Goal: Task Accomplishment & Management: Manage account settings

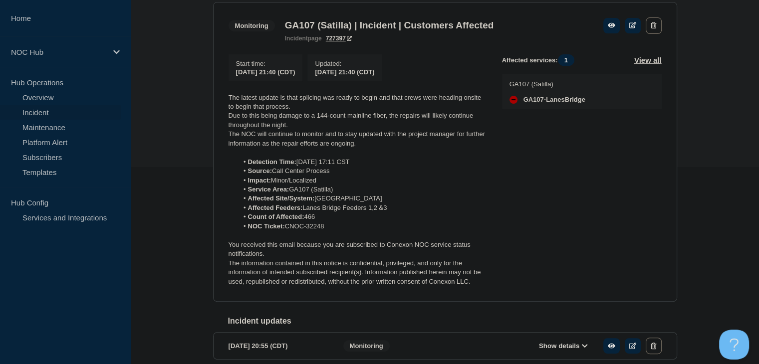
scroll to position [200, 0]
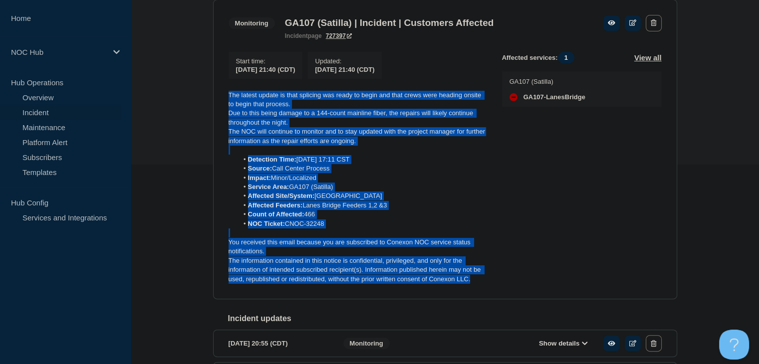
drag, startPoint x: 475, startPoint y: 286, endPoint x: 227, endPoint y: 96, distance: 311.6
click at [227, 96] on section "Monitoring GA107 (Satilla) | Incident | Customers Affected incident page 727397…" at bounding box center [445, 150] width 464 height 300
copy div "The latest update is that splicing was ready to begin and that crews were headi…"
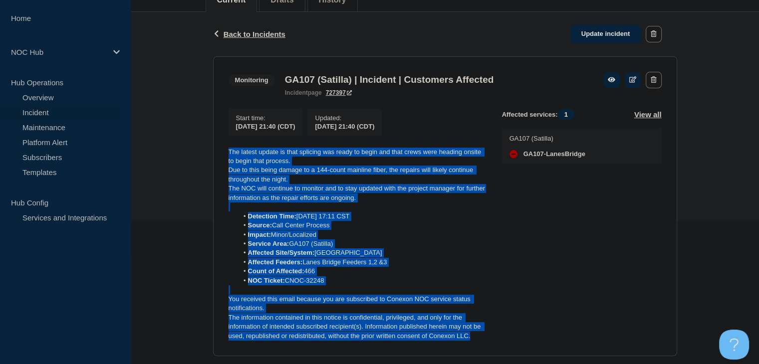
scroll to position [100, 0]
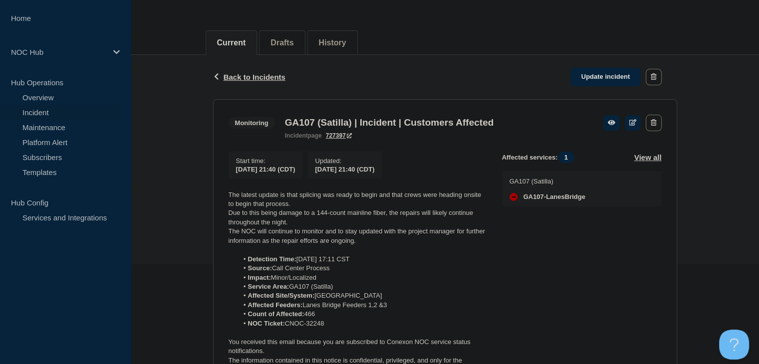
click at [585, 88] on div "Back Back to Incidents Update incident" at bounding box center [445, 77] width 464 height 44
click at [585, 79] on link "Update incident" at bounding box center [605, 77] width 71 height 18
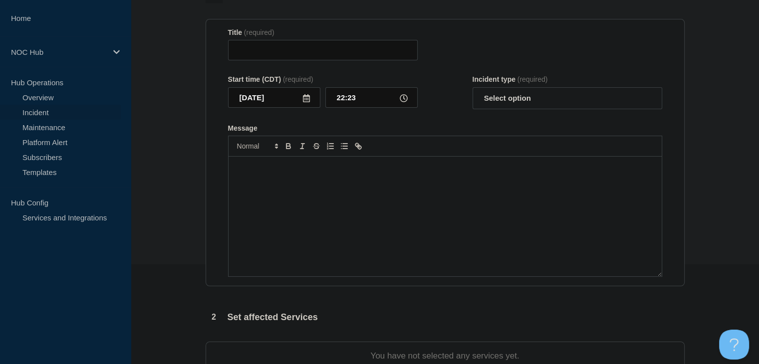
type input "GA107 (Satilla) | Incident | Customers Affected"
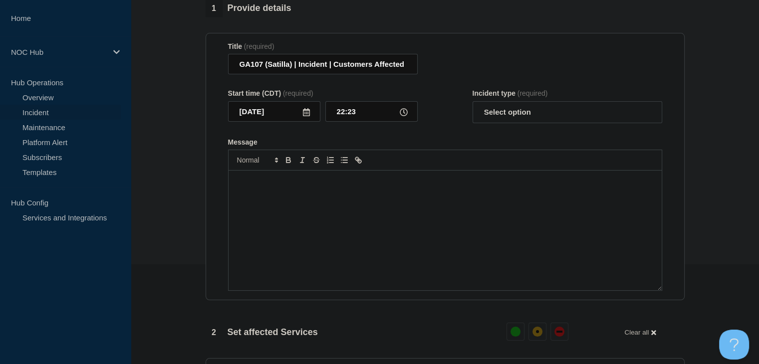
click at [344, 194] on div "Message" at bounding box center [444, 231] width 433 height 120
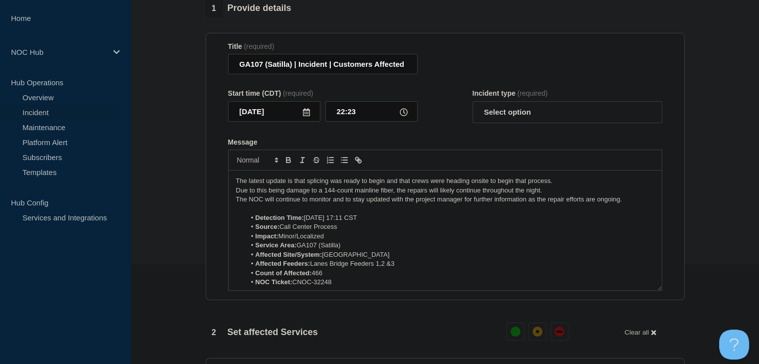
scroll to position [32, 0]
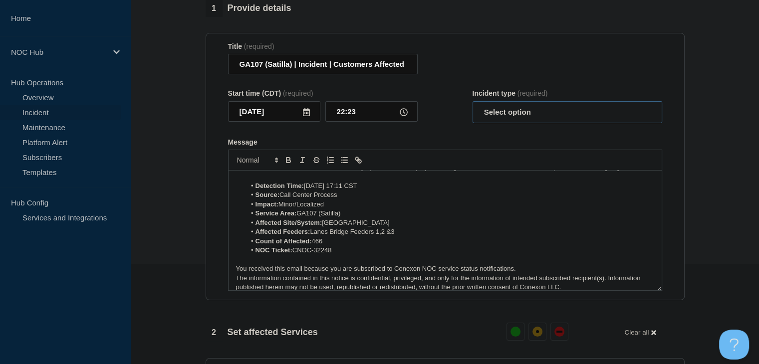
drag, startPoint x: 502, startPoint y: 118, endPoint x: 502, endPoint y: 126, distance: 8.0
click at [502, 118] on select "Select option Investigating Identified Monitoring Resolved" at bounding box center [567, 112] width 190 height 22
select select "monitoring"
click at [472, 107] on select "Select option Investigating Identified Monitoring Resolved" at bounding box center [567, 112] width 190 height 22
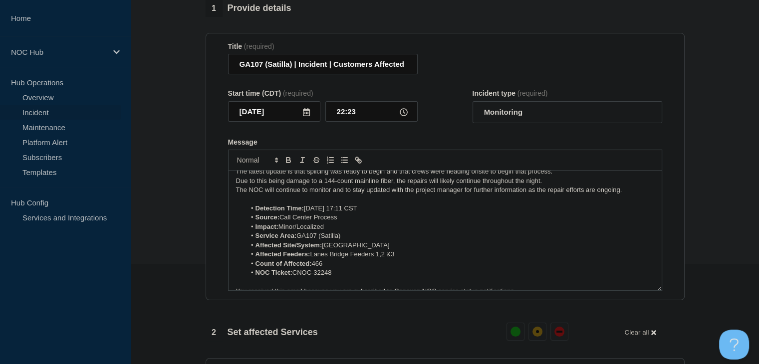
scroll to position [0, 0]
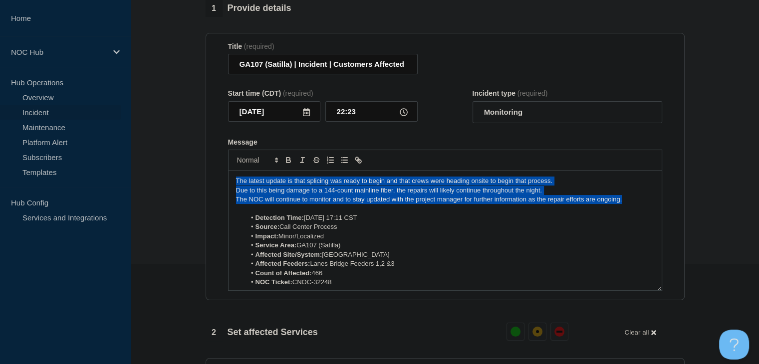
drag, startPoint x: 642, startPoint y: 205, endPoint x: 224, endPoint y: 182, distance: 419.1
click at [224, 182] on section "Title (required) GA107 (Satilla) | Incident | Customers Affected Start time (CD…" at bounding box center [444, 167] width 479 height 268
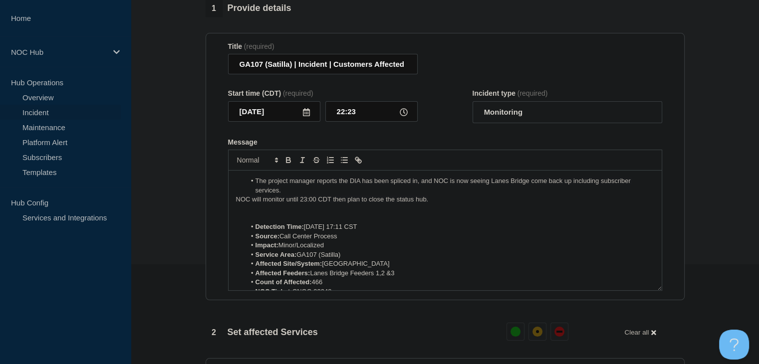
click at [254, 190] on li "The project manager reports the DIA has been spliced in, and NOC is now seeing …" at bounding box center [449, 186] width 408 height 18
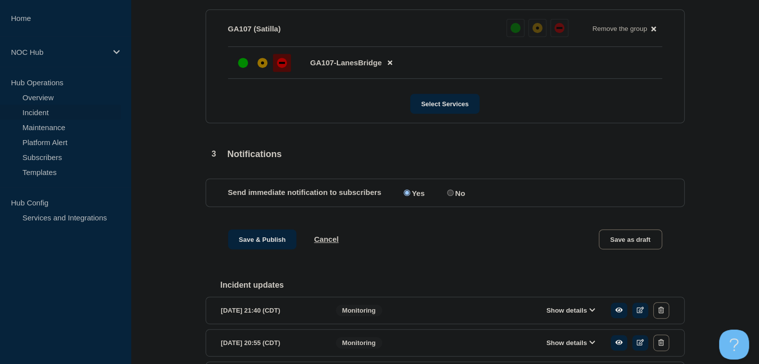
scroll to position [449, 0]
click at [238, 67] on div "up" at bounding box center [243, 62] width 10 height 10
click at [246, 245] on button "Save & Publish" at bounding box center [262, 239] width 69 height 20
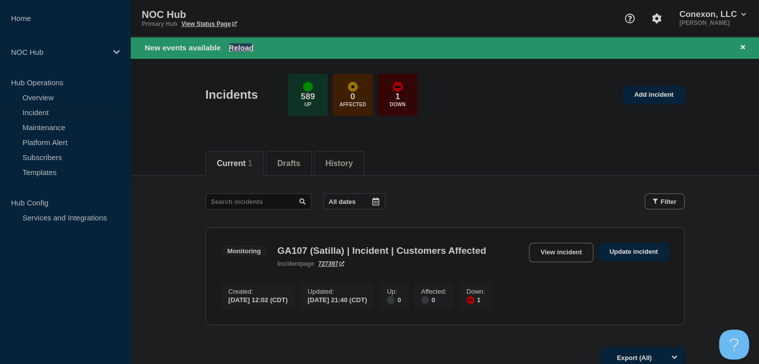
click at [245, 44] on button "Reload" at bounding box center [240, 47] width 25 height 8
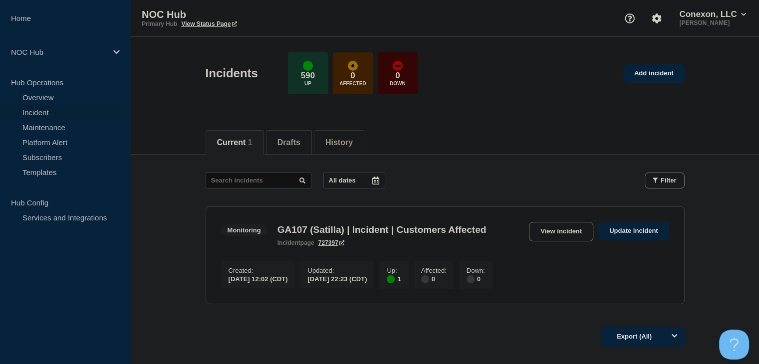
click at [648, 59] on div "Incidents 590 Up 0 Affected 0 Down Add incident" at bounding box center [444, 69] width 501 height 61
click at [647, 74] on link "Add incident" at bounding box center [653, 73] width 61 height 18
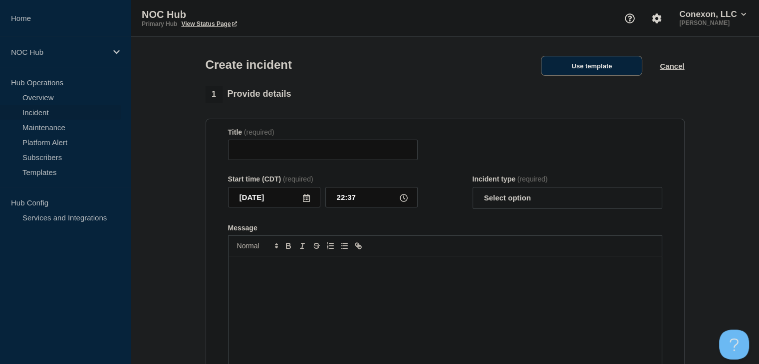
click at [578, 72] on button "Use template" at bounding box center [591, 66] width 101 height 20
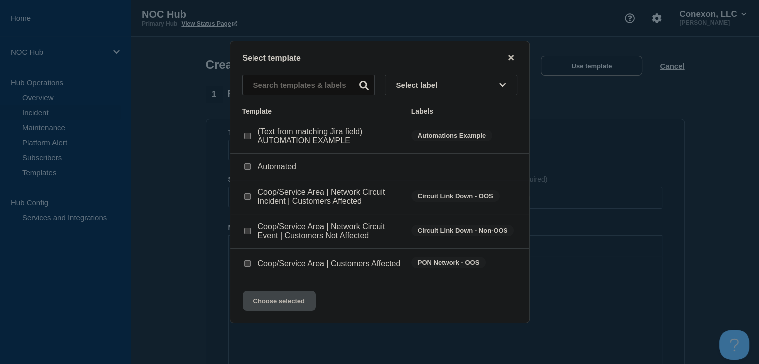
click at [247, 264] on input "Coop/Service Area | Customers Affected checkbox" at bounding box center [247, 263] width 6 height 6
checkbox input "true"
click at [258, 309] on button "Choose selected" at bounding box center [278, 301] width 73 height 20
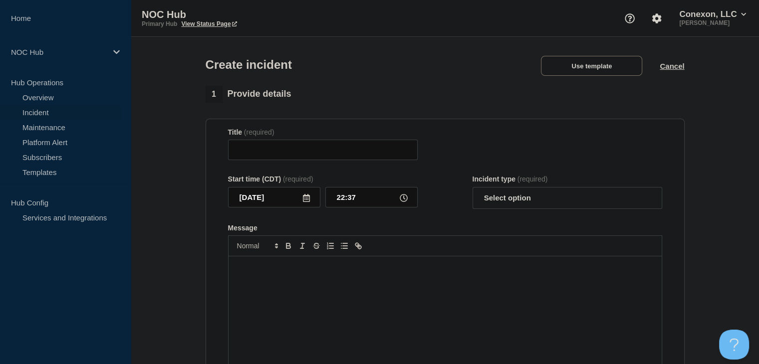
type input "Coop/Service Area | Customers Affected"
select select "investigating"
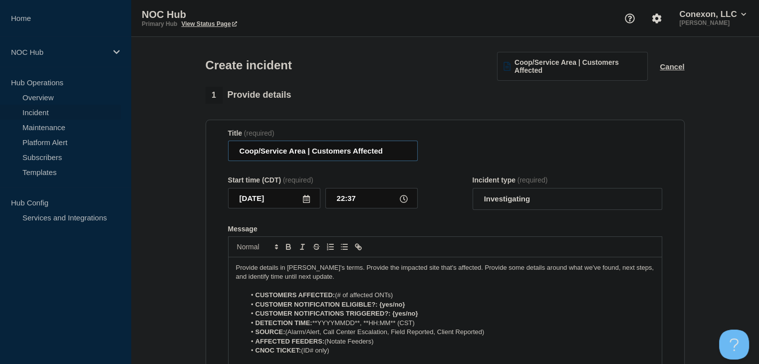
drag, startPoint x: 305, startPoint y: 156, endPoint x: 241, endPoint y: 160, distance: 64.0
click at [241, 160] on input "Coop/Service Area | Customers Affected" at bounding box center [323, 151] width 190 height 20
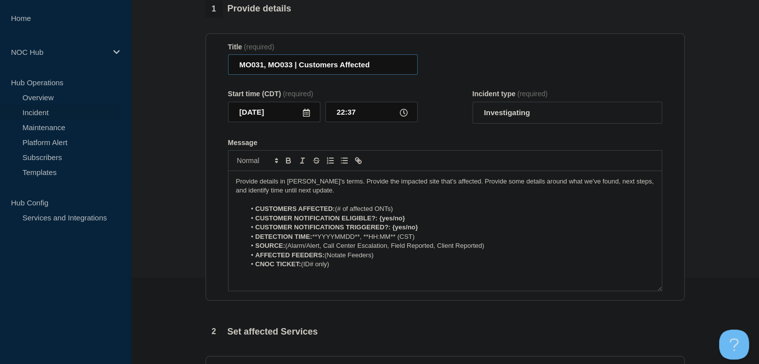
scroll to position [150, 0]
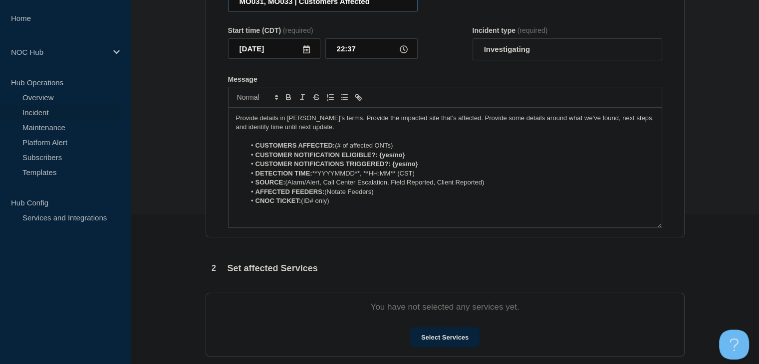
type input "MO031, MO033 | Customers Affected"
drag, startPoint x: 405, startPoint y: 148, endPoint x: 337, endPoint y: 151, distance: 68.4
click at [337, 150] on li "CUSTOMERS AFFECTED: (# of affected ONTs)" at bounding box center [449, 145] width 408 height 9
drag, startPoint x: 411, startPoint y: 158, endPoint x: 379, endPoint y: 159, distance: 33.0
click at [379, 159] on li "CUSTOMER NOTIFICATION ELIGIBLE?: {yes/no}" at bounding box center [449, 155] width 408 height 9
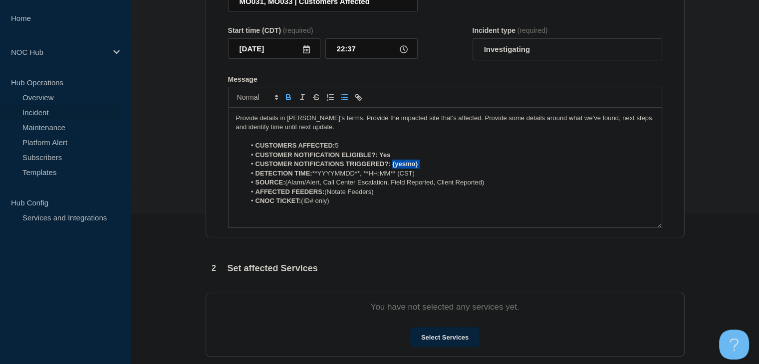
drag, startPoint x: 424, startPoint y: 169, endPoint x: 393, endPoint y: 169, distance: 31.4
click at [393, 169] on li "CUSTOMER NOTIFICATIONS TRIGGERED?: {yes/no}" at bounding box center [449, 164] width 408 height 9
drag, startPoint x: 397, startPoint y: 160, endPoint x: 381, endPoint y: 160, distance: 15.5
click at [381, 160] on li "CUSTOMER NOTIFICATION ELIGIBLE?: Yes" at bounding box center [449, 155] width 408 height 9
click at [381, 159] on strong "CUSTOMER NOTIFICATION ELIGIBLE?: Yes" at bounding box center [322, 154] width 135 height 7
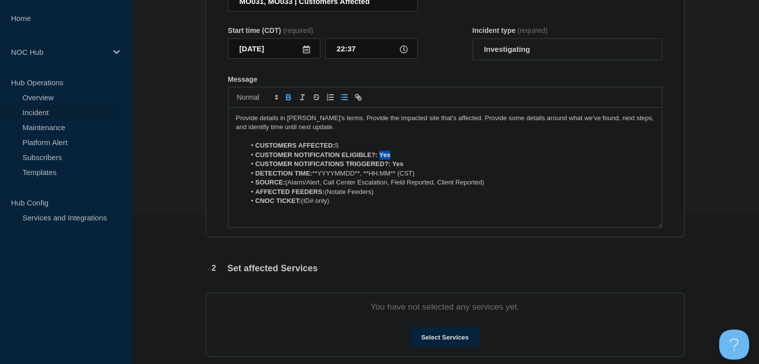
drag, startPoint x: 379, startPoint y: 157, endPoint x: 389, endPoint y: 157, distance: 9.5
click at [389, 157] on strong "CUSTOMER NOTIFICATION ELIGIBLE?: Yes" at bounding box center [322, 154] width 135 height 7
click at [288, 101] on icon "Toggle bold text" at bounding box center [288, 97] width 9 height 9
drag, startPoint x: 407, startPoint y: 164, endPoint x: 392, endPoint y: 166, distance: 15.6
click at [392, 166] on li "CUSTOMER NOTIFICATIONS TRIGGERED?: Yes" at bounding box center [449, 164] width 408 height 9
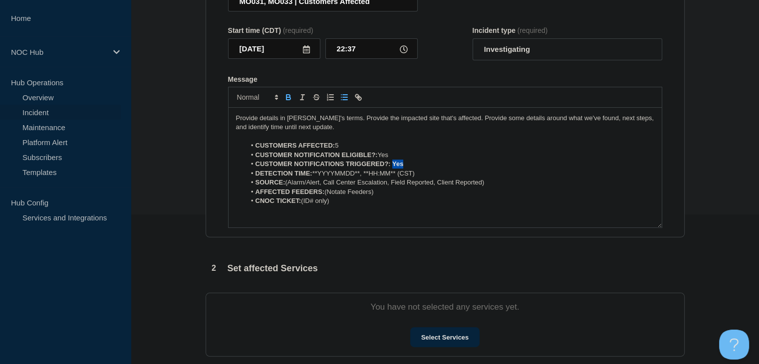
click at [286, 100] on icon "Toggle bold text" at bounding box center [288, 98] width 4 height 2
click at [332, 204] on li "CNOC TICKET: (ID# only)" at bounding box center [449, 201] width 408 height 9
drag, startPoint x: 362, startPoint y: 176, endPoint x: 315, endPoint y: 178, distance: 46.9
click at [315, 178] on li "DETECTION TIME: **YYYYMMDD**, **HH:MM** (CST)" at bounding box center [449, 173] width 408 height 9
drag, startPoint x: 393, startPoint y: 177, endPoint x: 347, endPoint y: 180, distance: 46.5
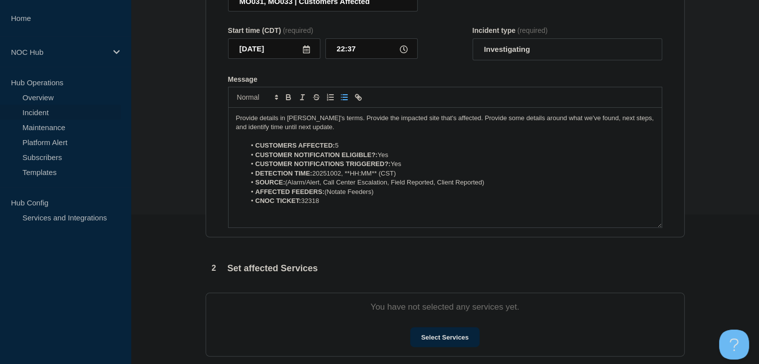
click at [347, 178] on li "DETECTION TIME: 20251002, **HH:MM** (CST)" at bounding box center [449, 173] width 408 height 9
drag, startPoint x: 323, startPoint y: 186, endPoint x: 289, endPoint y: 188, distance: 34.0
click at [289, 187] on li "SOURCE: (Alarm/Alert, Call Center Escalation, Field Reported, Client Reported)" at bounding box center [449, 182] width 408 height 9
drag, startPoint x: 451, startPoint y: 186, endPoint x: 352, endPoint y: 188, distance: 99.3
click at [352, 187] on li "SOURCE: Call Center Escalation, Field Reported, Client Reported)" at bounding box center [449, 182] width 408 height 9
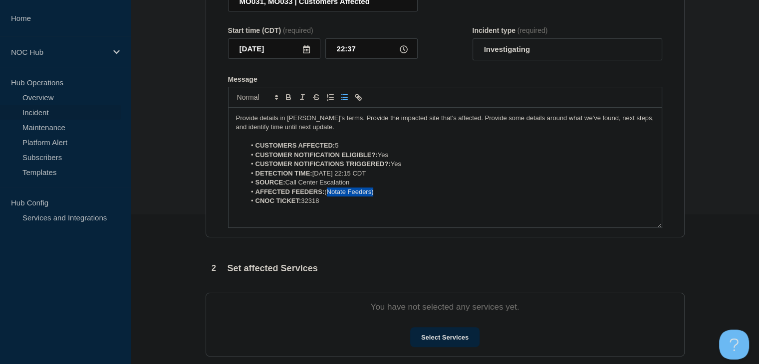
drag, startPoint x: 380, startPoint y: 196, endPoint x: 327, endPoint y: 196, distance: 52.4
click at [327, 196] on li "AFFECTED FEEDERS: (Notate Feeders)" at bounding box center [449, 192] width 408 height 9
drag, startPoint x: 351, startPoint y: 195, endPoint x: 326, endPoint y: 195, distance: 24.9
click at [326, 195] on li "AFFECTED FEEDERS: N/A" at bounding box center [449, 192] width 408 height 9
click at [291, 102] on icon "Toggle bold text" at bounding box center [288, 97] width 9 height 9
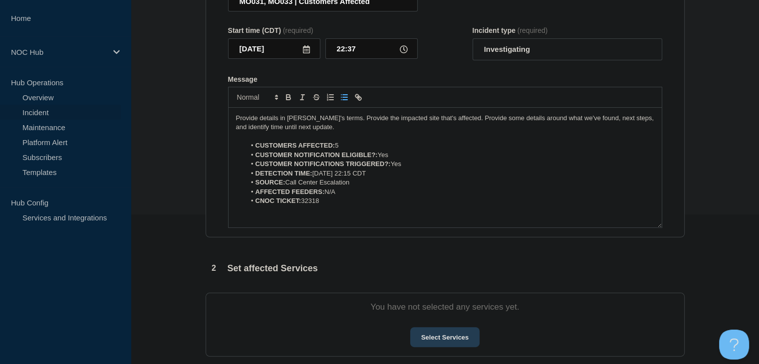
click at [446, 344] on button "Select Services" at bounding box center [444, 337] width 69 height 20
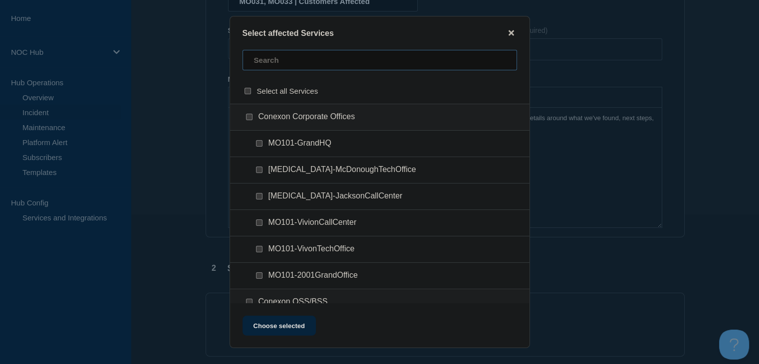
click at [271, 53] on input "text" at bounding box center [379, 60] width 274 height 20
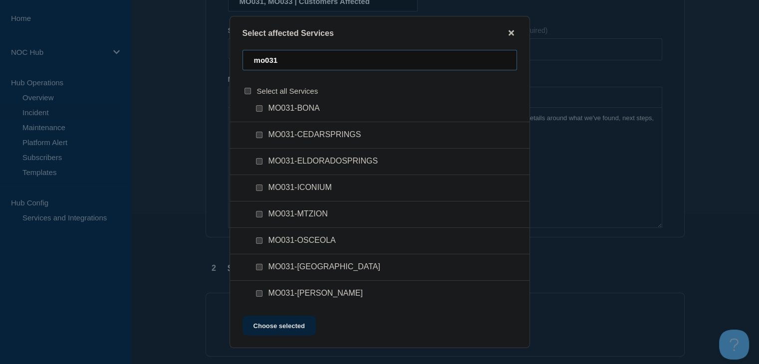
scroll to position [90, 0]
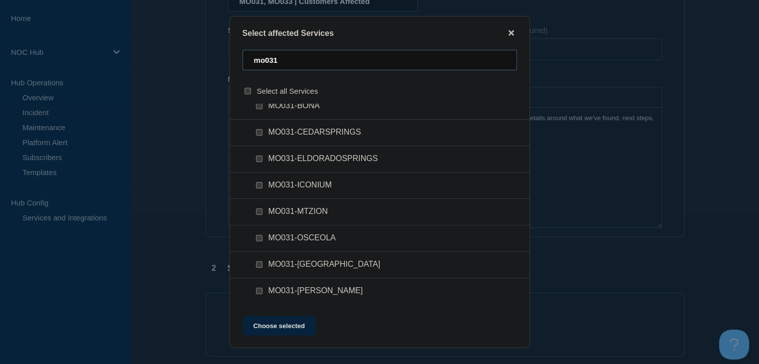
type input "mo031"
click at [258, 207] on div at bounding box center [261, 212] width 14 height 10
click at [257, 213] on input "MO031-MTZION checkbox" at bounding box center [259, 211] width 6 height 6
checkbox input "true"
click at [260, 264] on input "MO031-TABERVILLE checkbox" at bounding box center [259, 264] width 6 height 6
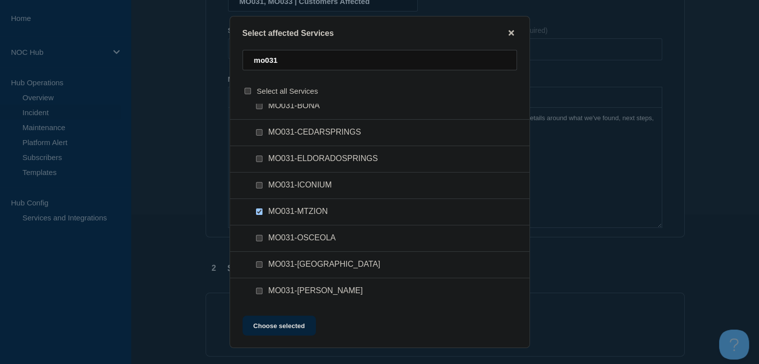
checkbox input "true"
click at [266, 332] on button "Choose selected" at bounding box center [278, 326] width 73 height 20
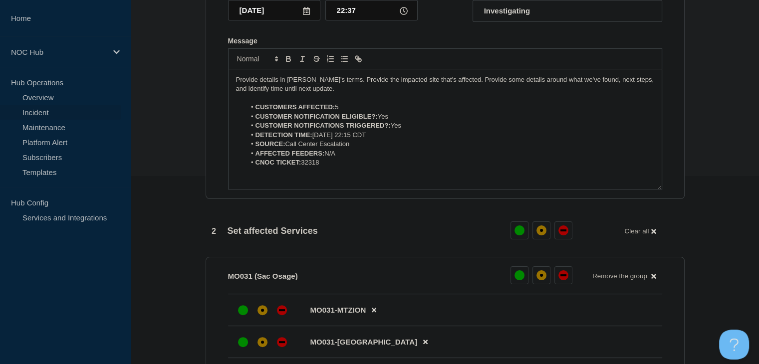
scroll to position [249, 0]
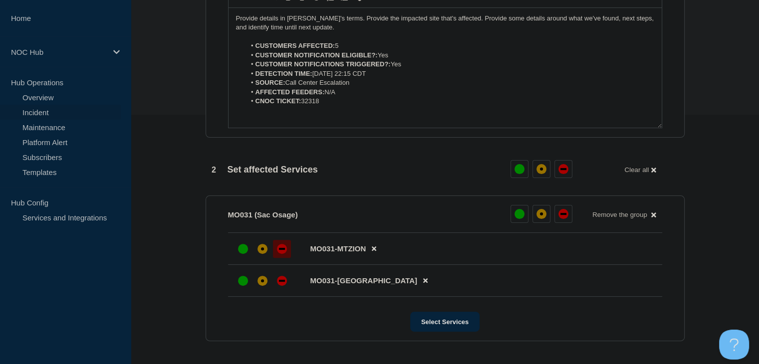
click at [275, 256] on div at bounding box center [282, 249] width 18 height 18
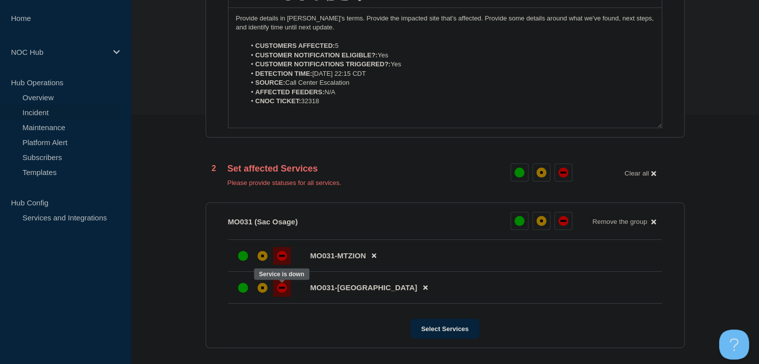
click at [279, 289] on div "down" at bounding box center [282, 288] width 10 height 10
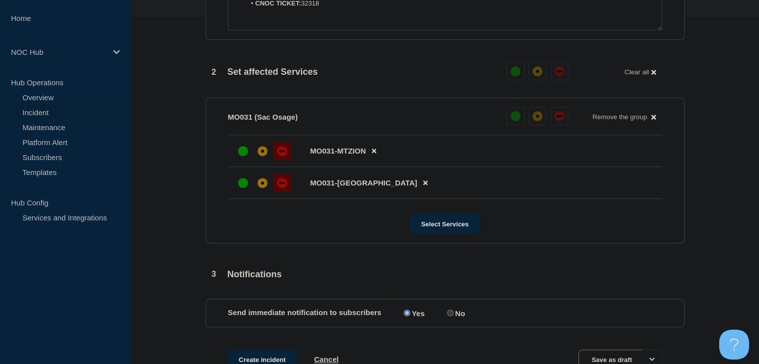
scroll to position [349, 0]
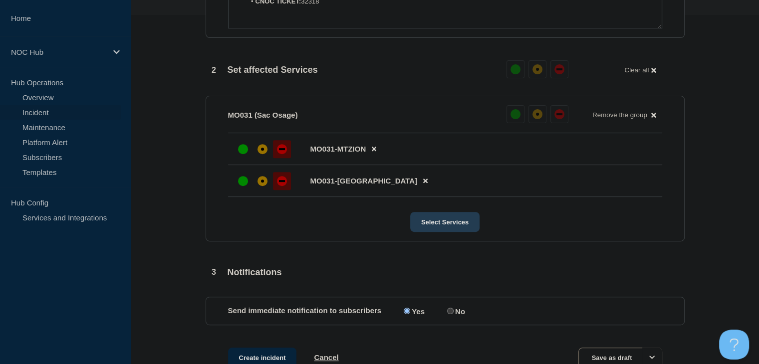
click at [463, 225] on button "Select Services" at bounding box center [444, 222] width 69 height 20
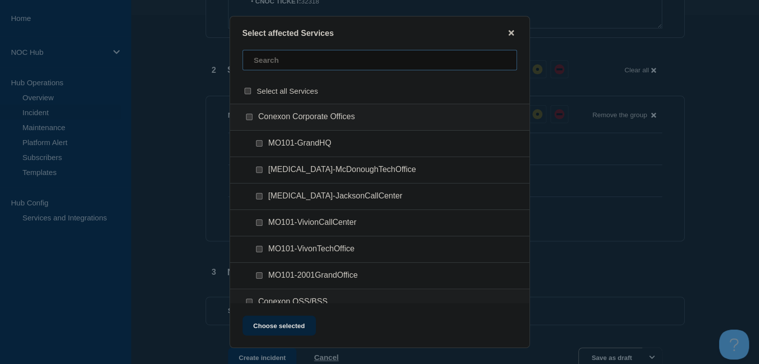
click at [297, 57] on input "text" at bounding box center [379, 60] width 274 height 20
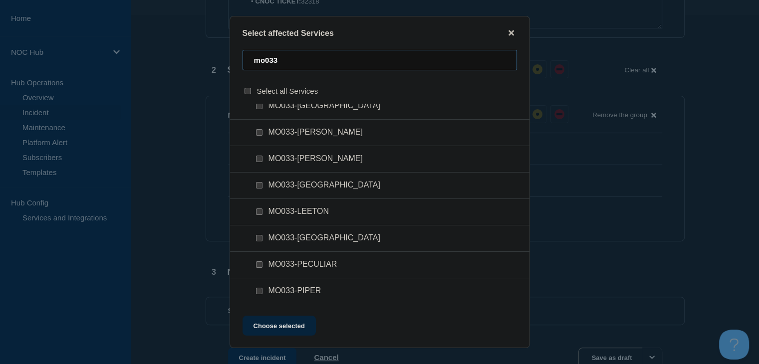
scroll to position [399, 0]
type input "mo033"
click at [259, 292] on input "MO033-PIPER checkbox" at bounding box center [259, 291] width 6 height 6
checkbox input "true"
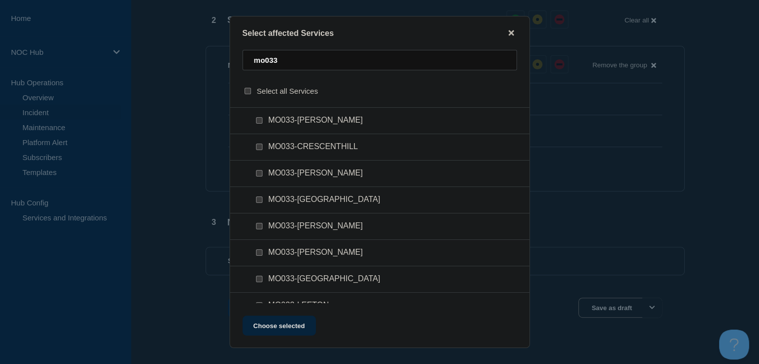
scroll to position [70, 0]
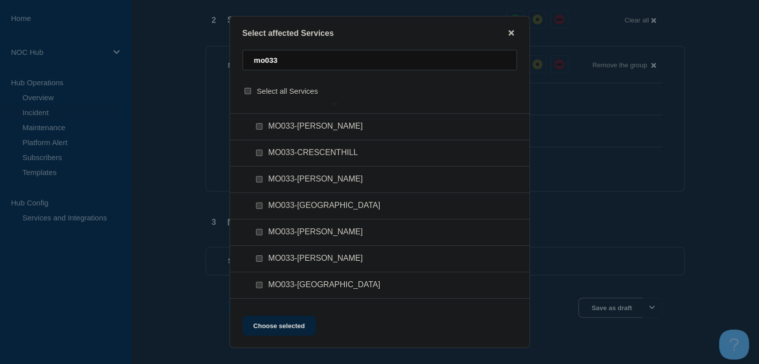
click at [263, 157] on div at bounding box center [261, 153] width 14 height 10
click at [261, 156] on input "MO033-CRESCENTHILL checkbox" at bounding box center [259, 153] width 6 height 6
checkbox input "true"
click at [267, 321] on button "Choose selected" at bounding box center [278, 326] width 73 height 20
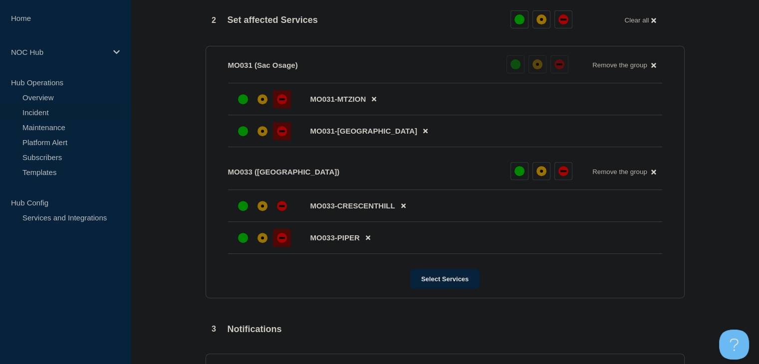
click at [280, 240] on div "down" at bounding box center [282, 238] width 10 height 10
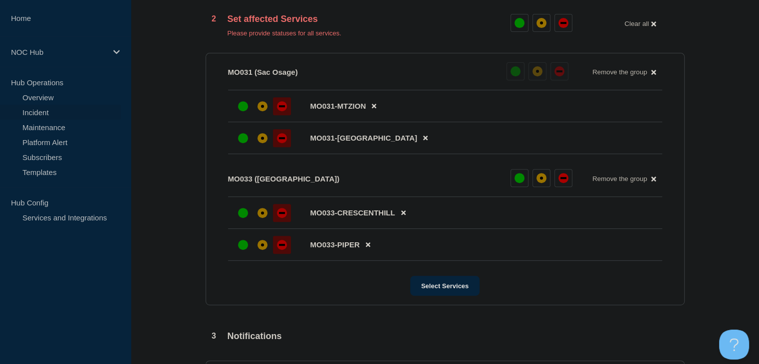
click at [280, 214] on div "down" at bounding box center [282, 213] width 6 height 2
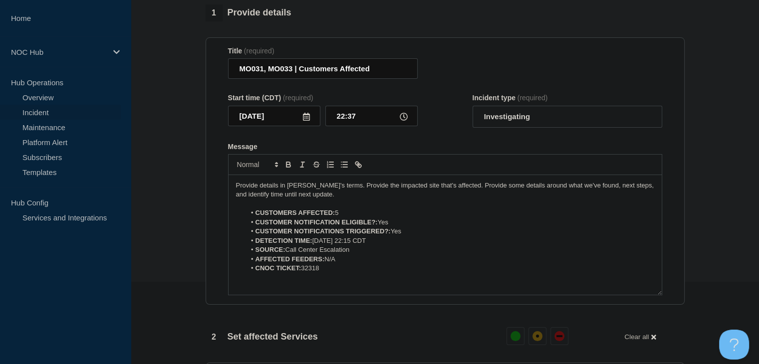
scroll to position [100, 0]
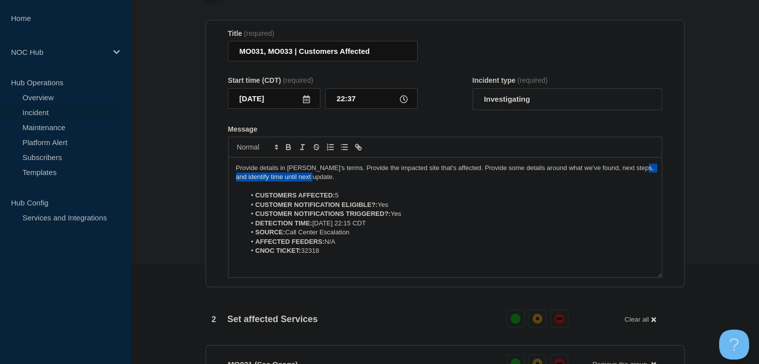
drag, startPoint x: 329, startPoint y: 183, endPoint x: 227, endPoint y: 176, distance: 102.5
click at [227, 176] on section "Title (required) MO031, MO033 | Customers Affected Start time (CDT) (required) …" at bounding box center [444, 154] width 479 height 268
drag, startPoint x: 275, startPoint y: 182, endPoint x: 308, endPoint y: 181, distance: 33.0
click at [277, 182] on p "Provide details in [PERSON_NAME]'s terms. Provide the impacted site that's affe…" at bounding box center [445, 173] width 418 height 18
click at [338, 180] on p "Provide details in [PERSON_NAME]'s terms. Provide the impacted site that's affe…" at bounding box center [445, 173] width 418 height 18
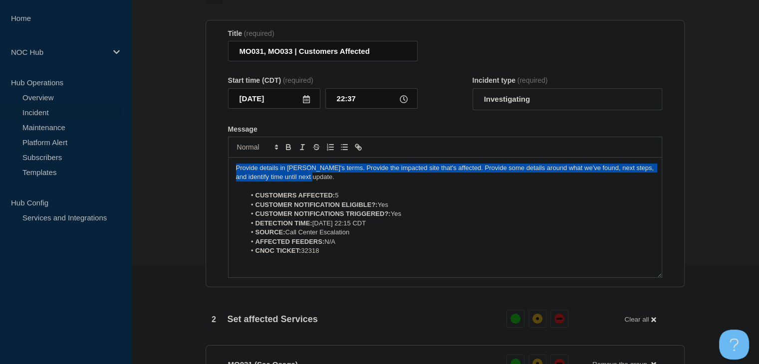
drag, startPoint x: 335, startPoint y: 179, endPoint x: 201, endPoint y: 168, distance: 134.6
click at [201, 168] on div "1 Provide details Title (required) MO031, MO033 | Customers Affected Start time…" at bounding box center [445, 368] width 490 height 762
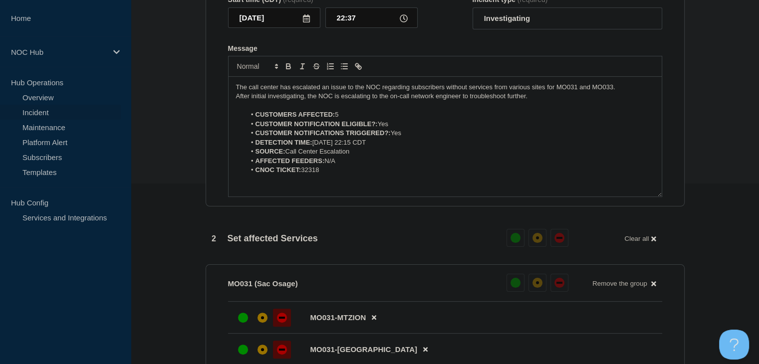
scroll to position [530, 0]
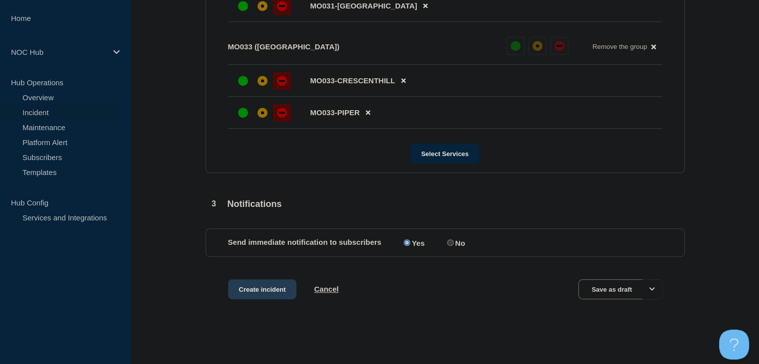
click at [250, 292] on button "Create incident" at bounding box center [262, 289] width 69 height 20
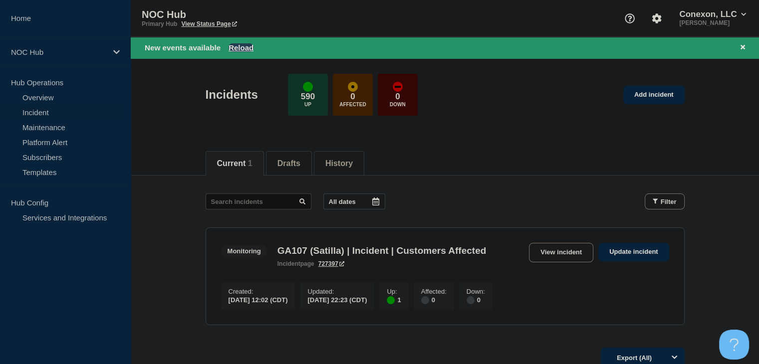
click at [231, 46] on button "Reload" at bounding box center [240, 47] width 25 height 8
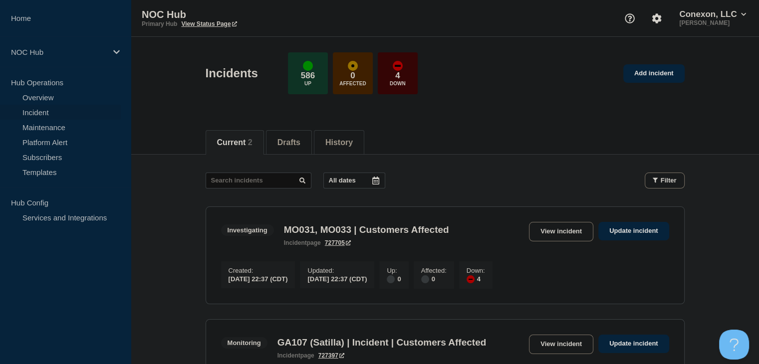
scroll to position [150, 0]
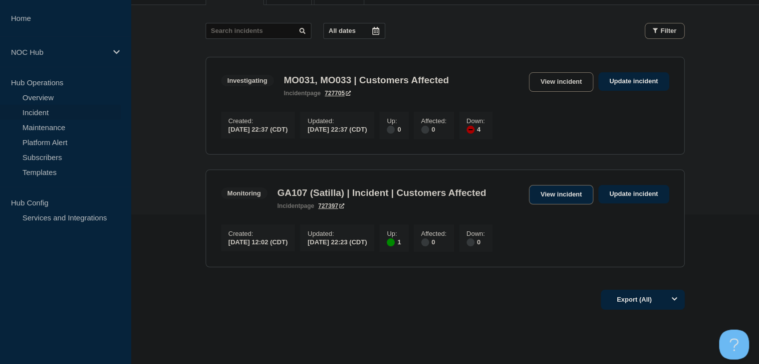
click at [552, 200] on link "View incident" at bounding box center [561, 194] width 64 height 19
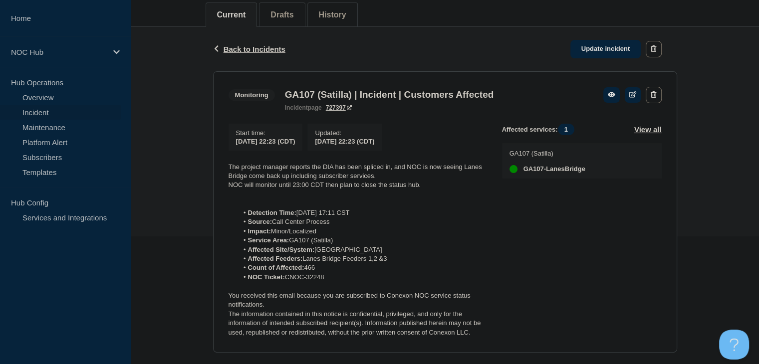
scroll to position [150, 0]
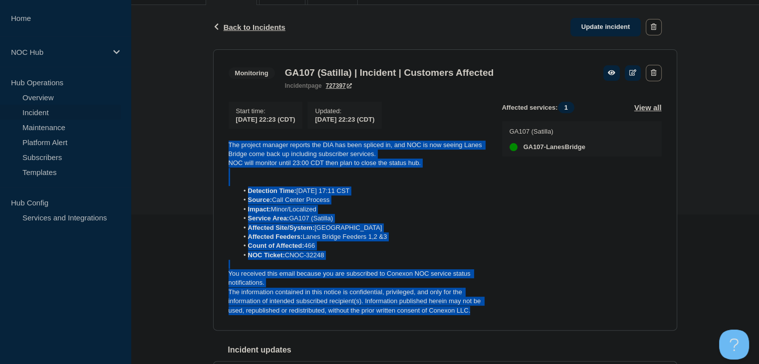
drag, startPoint x: 487, startPoint y: 316, endPoint x: 222, endPoint y: 146, distance: 314.5
click at [222, 146] on section "Monitoring GA107 (Satilla) | Incident | Customers Affected incident page 727397…" at bounding box center [445, 190] width 464 height 282
copy div "The project manager reports the DIA has been spliced in, and NOC is now seeing …"
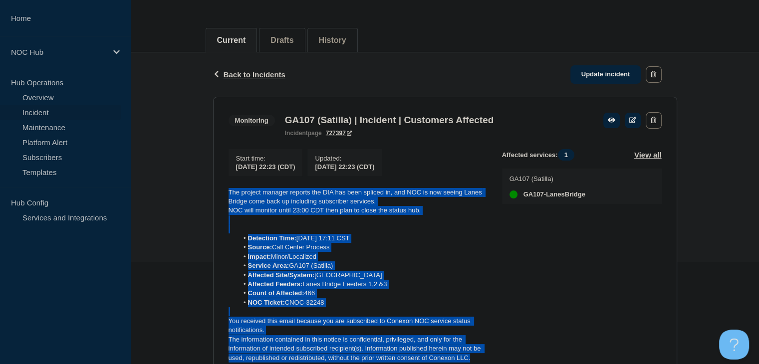
scroll to position [50, 0]
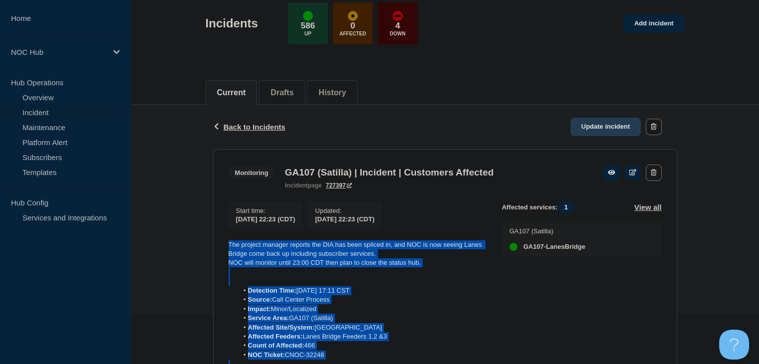
click at [615, 126] on link "Update incident" at bounding box center [605, 127] width 71 height 18
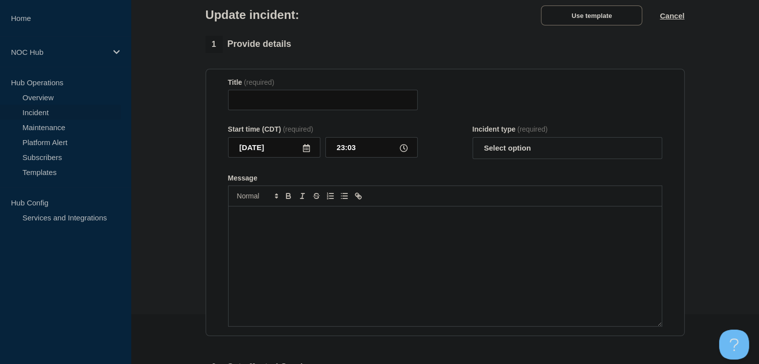
type input "GA107 (Satilla) | Incident | Customers Affected"
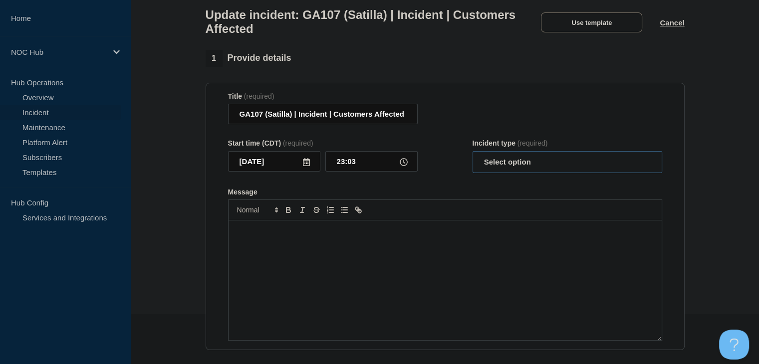
click at [493, 169] on select "Select option Investigating Identified Monitoring Resolved" at bounding box center [567, 162] width 190 height 22
select select "resolved"
click at [472, 157] on select "Select option Investigating Identified Monitoring Resolved" at bounding box center [567, 162] width 190 height 22
click at [457, 266] on div "Message" at bounding box center [444, 280] width 433 height 120
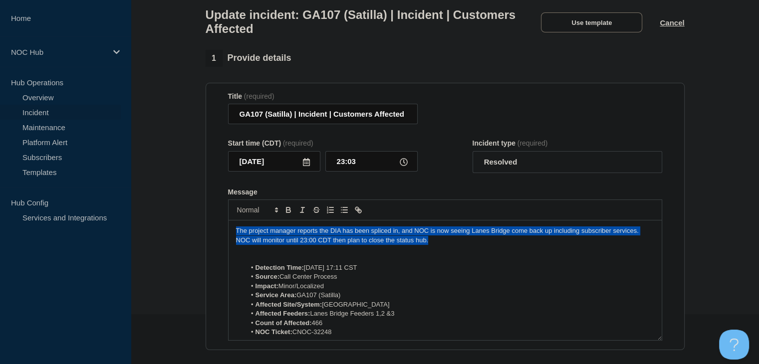
drag, startPoint x: 438, startPoint y: 246, endPoint x: 164, endPoint y: 220, distance: 275.6
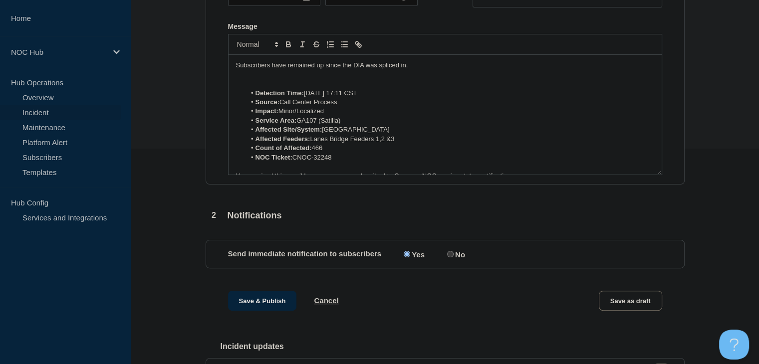
scroll to position [299, 0]
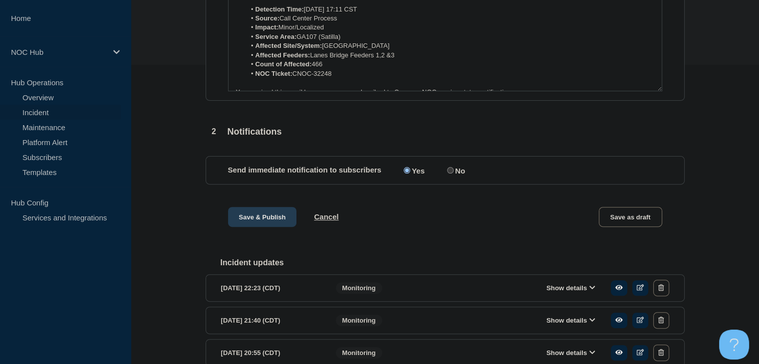
click at [266, 227] on button "Save & Publish" at bounding box center [262, 217] width 69 height 20
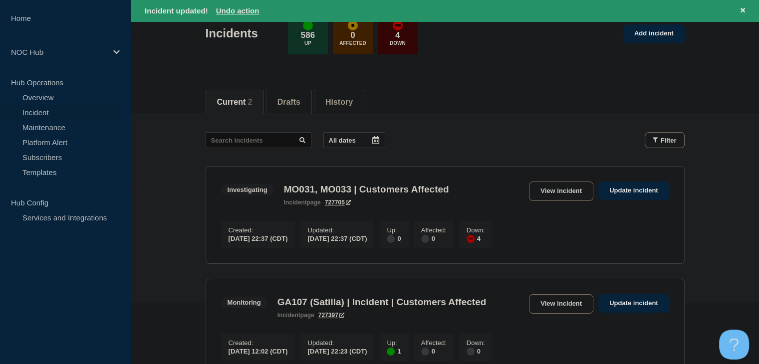
scroll to position [100, 0]
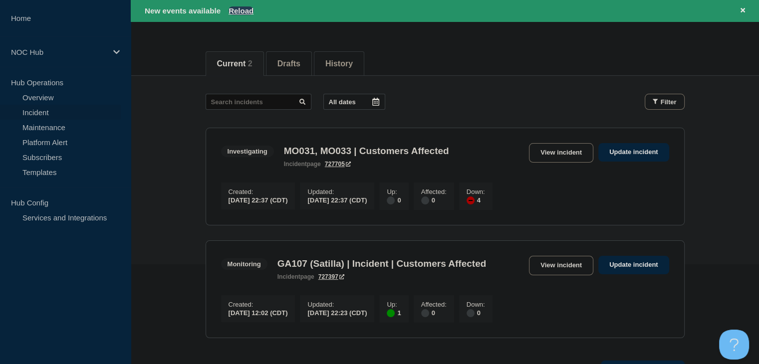
click at [247, 8] on button "Reload" at bounding box center [240, 10] width 25 height 8
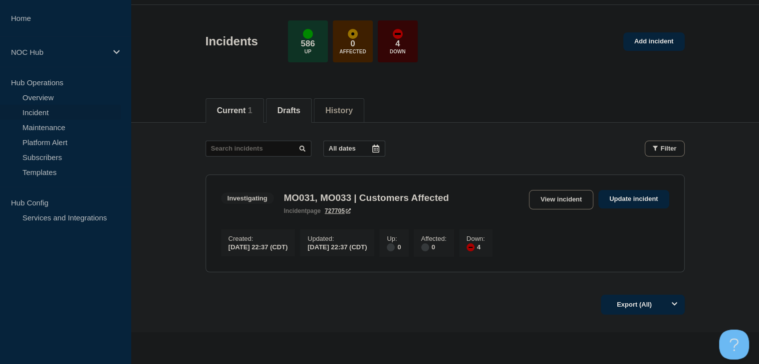
scroll to position [50, 0]
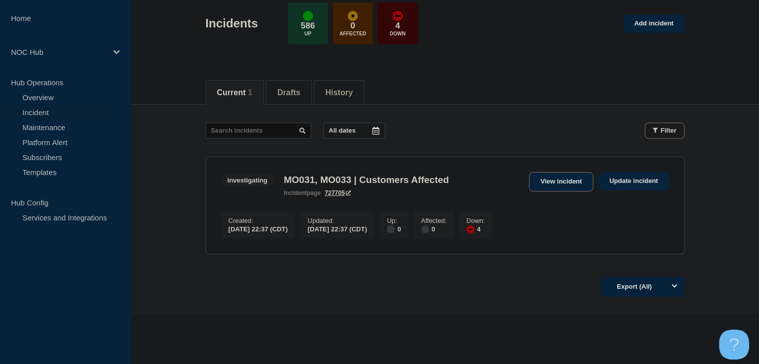
click at [569, 178] on link "View incident" at bounding box center [561, 181] width 64 height 19
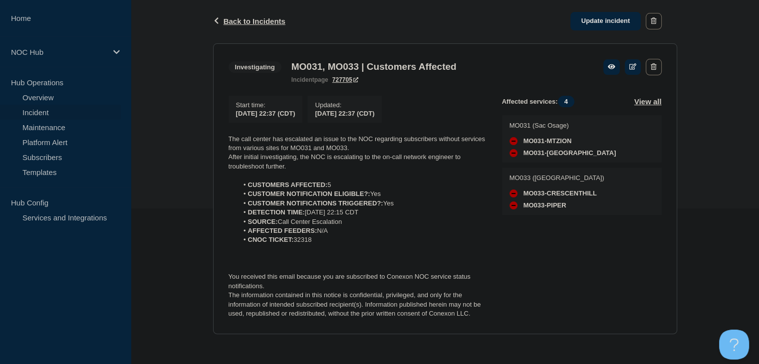
scroll to position [159, 0]
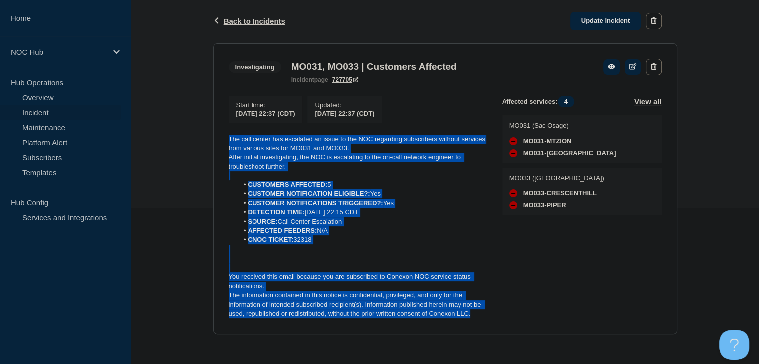
drag, startPoint x: 481, startPoint y: 315, endPoint x: 227, endPoint y: 137, distance: 310.1
click at [227, 137] on section "Investigating MO031, MO033 | Customers Affected incident page 727705 Start time…" at bounding box center [445, 188] width 464 height 291
copy div "The call center has escalated an issue to the NOC regarding subscribers without…"
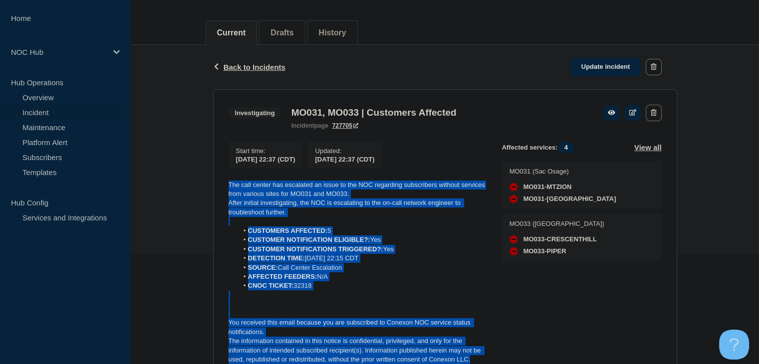
scroll to position [109, 0]
click at [604, 70] on link "Update incident" at bounding box center [605, 67] width 71 height 18
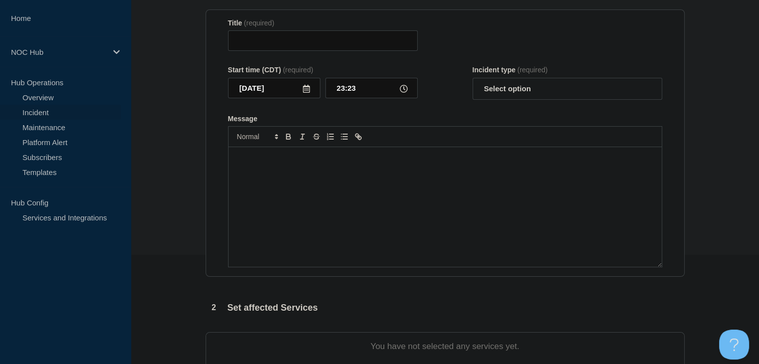
type input "MO031, MO033 | Customers Affected"
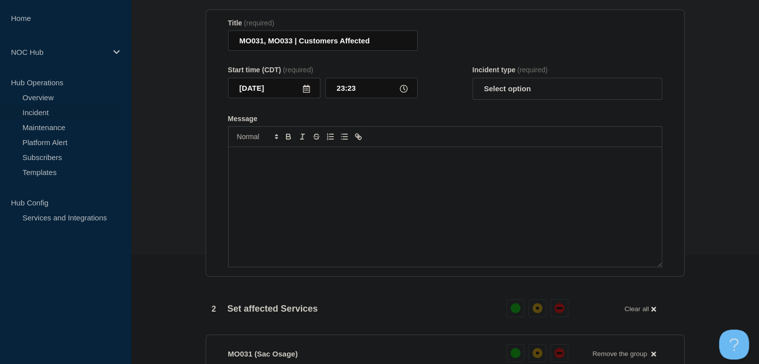
click at [283, 240] on div "Message" at bounding box center [444, 207] width 433 height 120
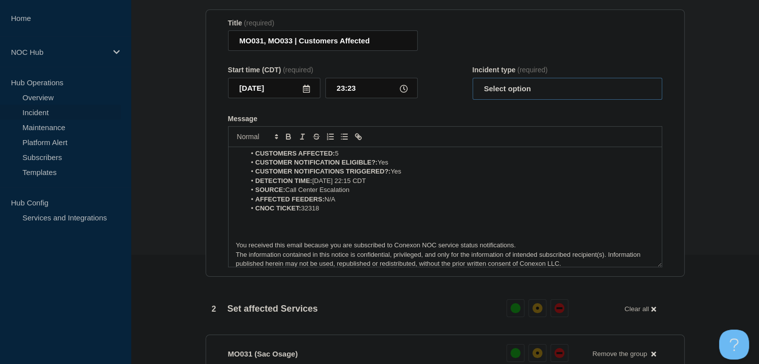
click at [500, 100] on select "Select option Investigating Identified Monitoring Resolved" at bounding box center [567, 89] width 190 height 22
select select "investigating"
click at [472, 98] on select "Select option Investigating Identified Monitoring Resolved" at bounding box center [567, 89] width 190 height 22
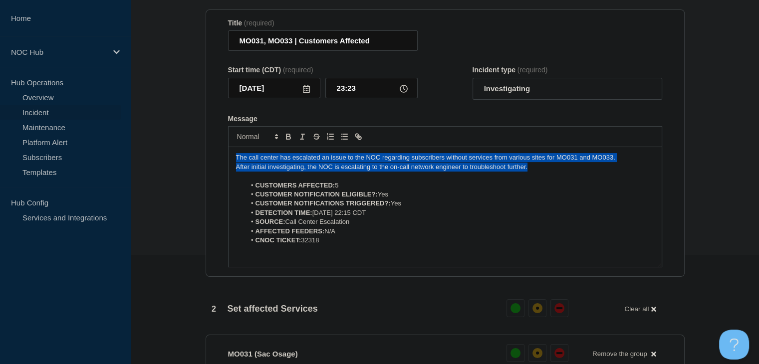
drag, startPoint x: 549, startPoint y: 187, endPoint x: 160, endPoint y: 167, distance: 389.1
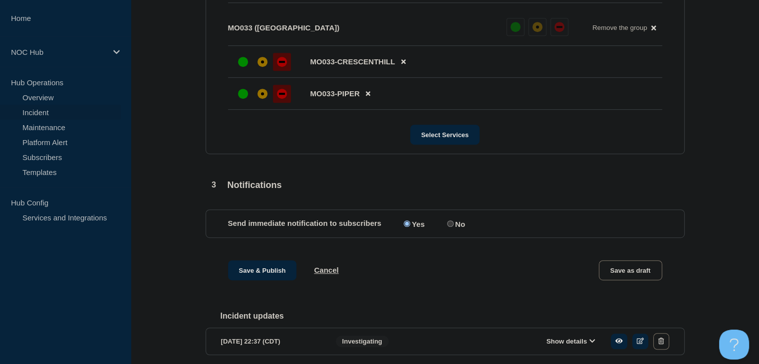
scroll to position [604, 0]
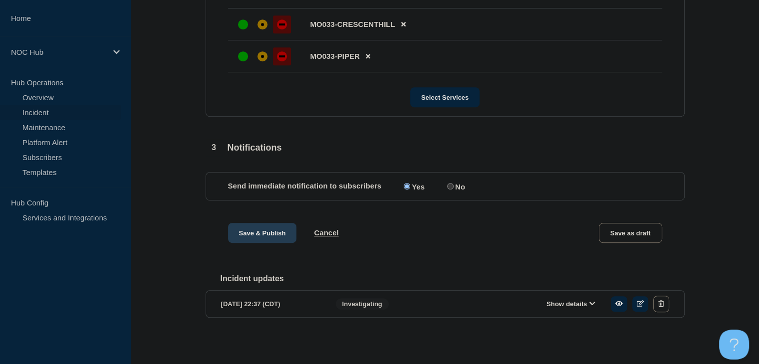
click at [268, 231] on button "Save & Publish" at bounding box center [262, 233] width 69 height 20
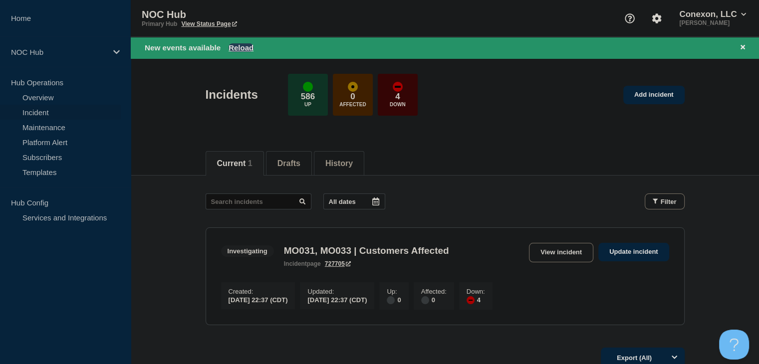
click at [235, 48] on button "Reload" at bounding box center [240, 47] width 25 height 8
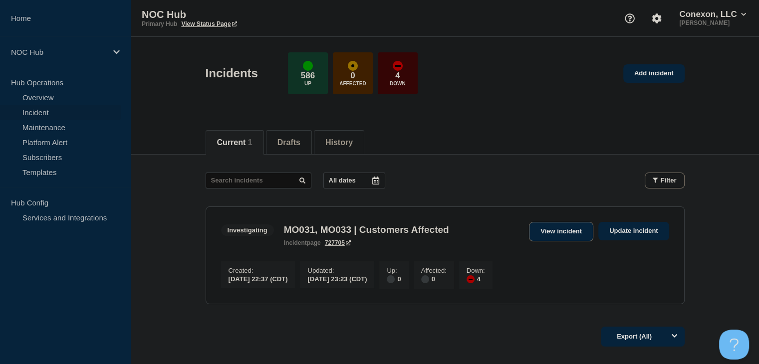
click at [565, 238] on link "View incident" at bounding box center [561, 231] width 64 height 19
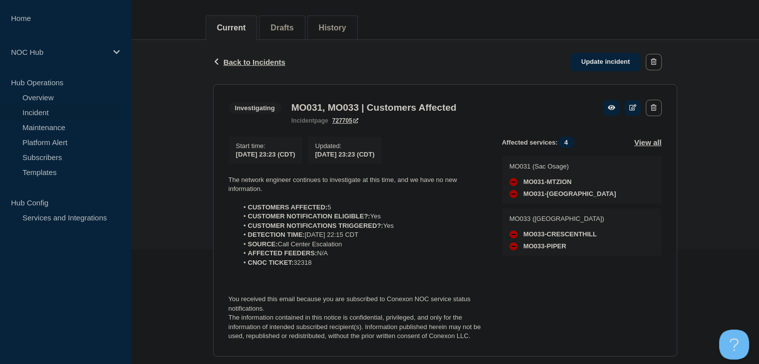
scroll to position [200, 0]
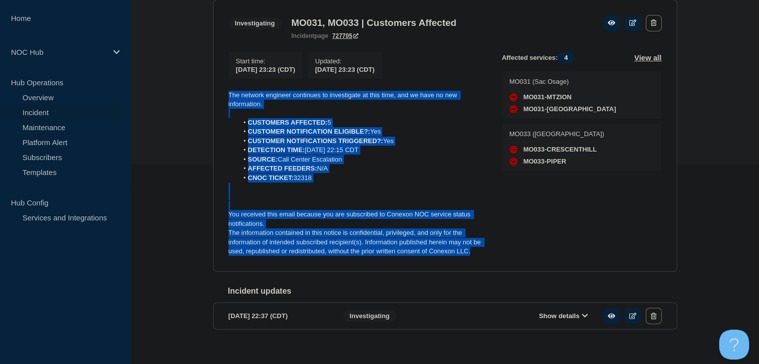
drag, startPoint x: 474, startPoint y: 258, endPoint x: 217, endPoint y: 98, distance: 302.4
click at [217, 98] on section "Investigating MO031, MO033 | Customers Affected incident page 727705 Start time…" at bounding box center [445, 136] width 464 height 272
copy div "The network engineer continues to investigate at this time, and we have no new …"
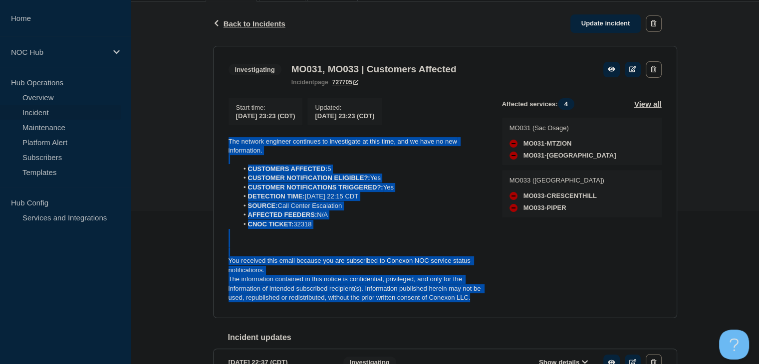
scroll to position [100, 0]
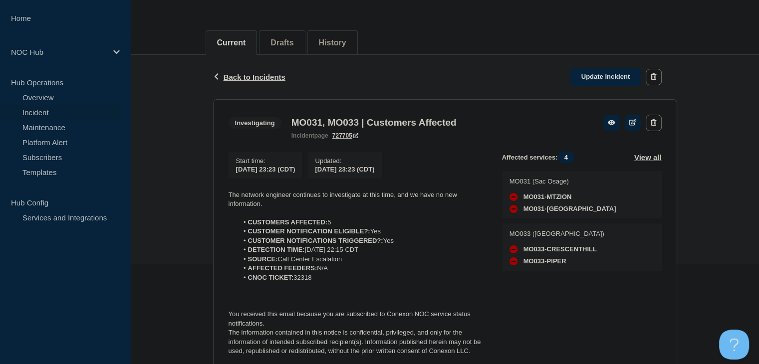
click at [595, 87] on div "Back Back to Incidents Update incident" at bounding box center [445, 77] width 464 height 44
click at [594, 81] on link "Update incident" at bounding box center [605, 77] width 71 height 18
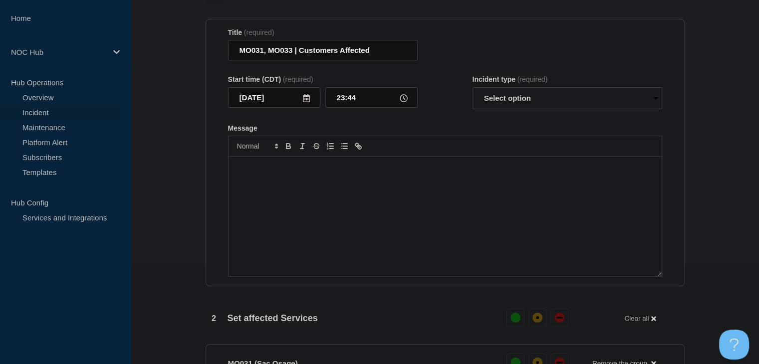
click at [377, 210] on div "Message" at bounding box center [444, 217] width 433 height 120
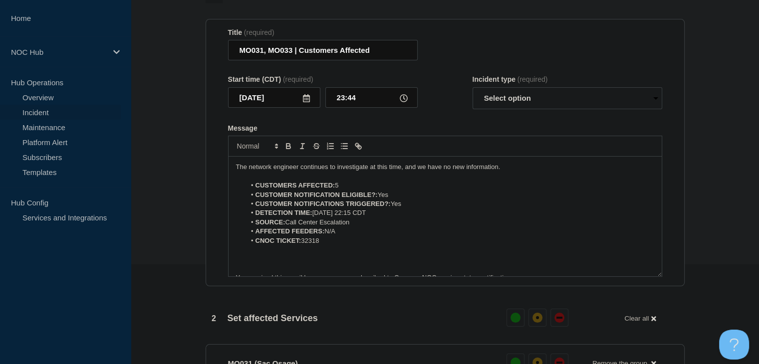
scroll to position [23, 0]
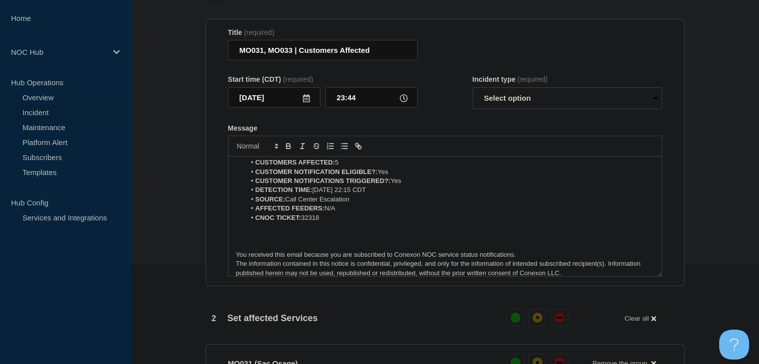
click at [515, 106] on div "Incident type (required) Select option Investigating Identified Monitoring Reso…" at bounding box center [567, 92] width 190 height 34
click at [515, 109] on select "Select option Investigating Identified Monitoring Resolved" at bounding box center [567, 98] width 190 height 22
select select "resolved"
click at [472, 107] on select "Select option Investigating Identified Monitoring Resolved" at bounding box center [567, 98] width 190 height 22
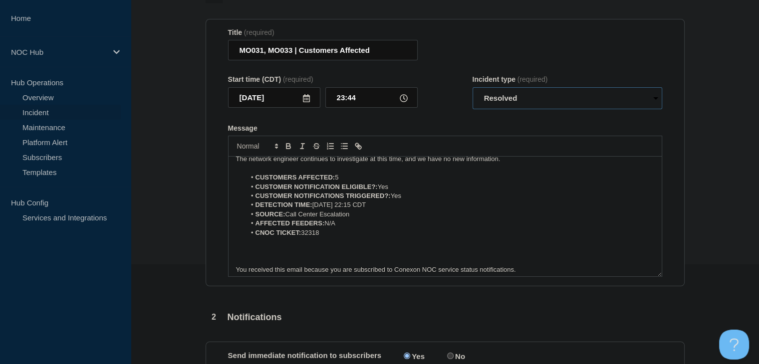
scroll to position [0, 0]
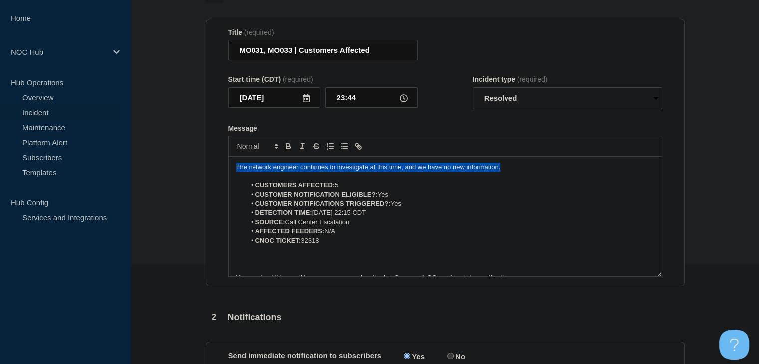
drag, startPoint x: 514, startPoint y: 188, endPoint x: 174, endPoint y: 191, distance: 340.7
click at [174, 191] on section "1 Provide details Title (required) MO031, MO033 | Customers Affected Start time…" at bounding box center [445, 268] width 628 height 565
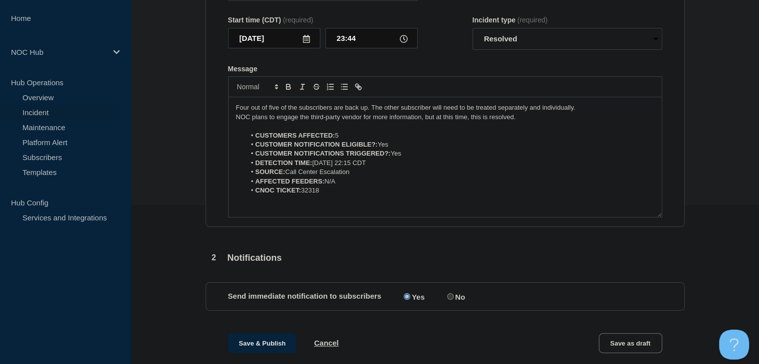
scroll to position [324, 0]
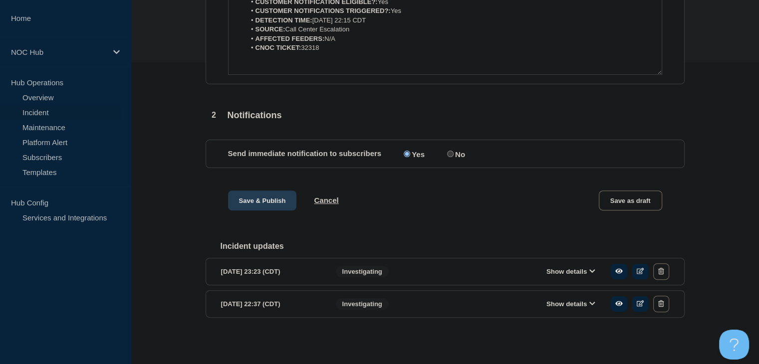
click at [265, 205] on button "Save & Publish" at bounding box center [262, 201] width 69 height 20
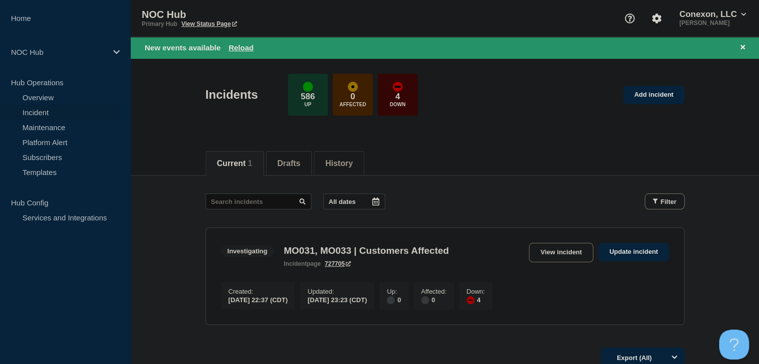
drag, startPoint x: 702, startPoint y: 167, endPoint x: 678, endPoint y: 168, distance: 24.4
click at [702, 167] on div "Current 1 Drafts History" at bounding box center [445, 158] width 628 height 34
click at [250, 46] on button "Reload" at bounding box center [240, 47] width 25 height 8
